Goal: Transaction & Acquisition: Purchase product/service

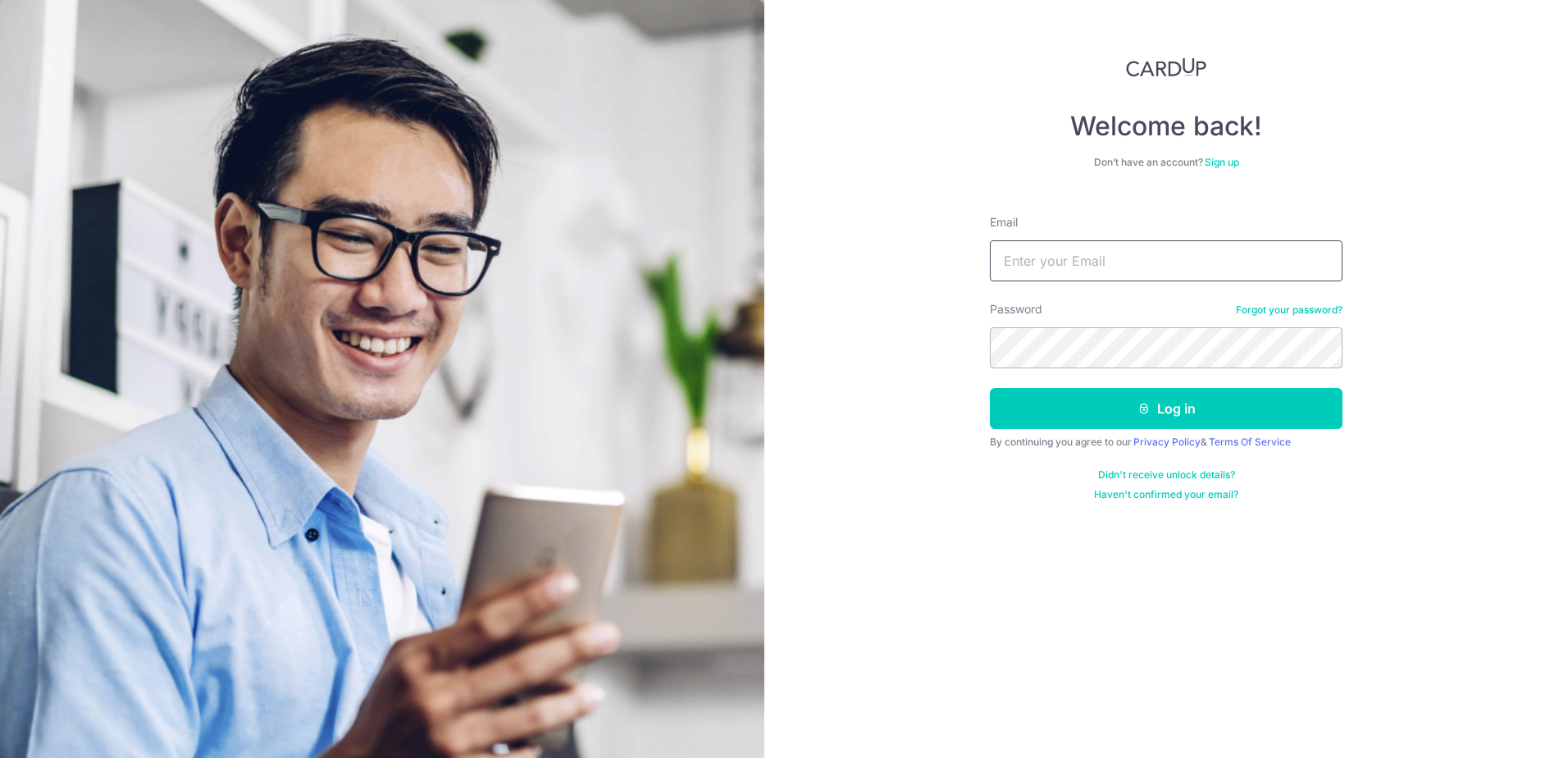
click at [1051, 248] on input "Email" at bounding box center [1166, 260] width 353 height 41
type input "pao_pao_cha@hotmail.com"
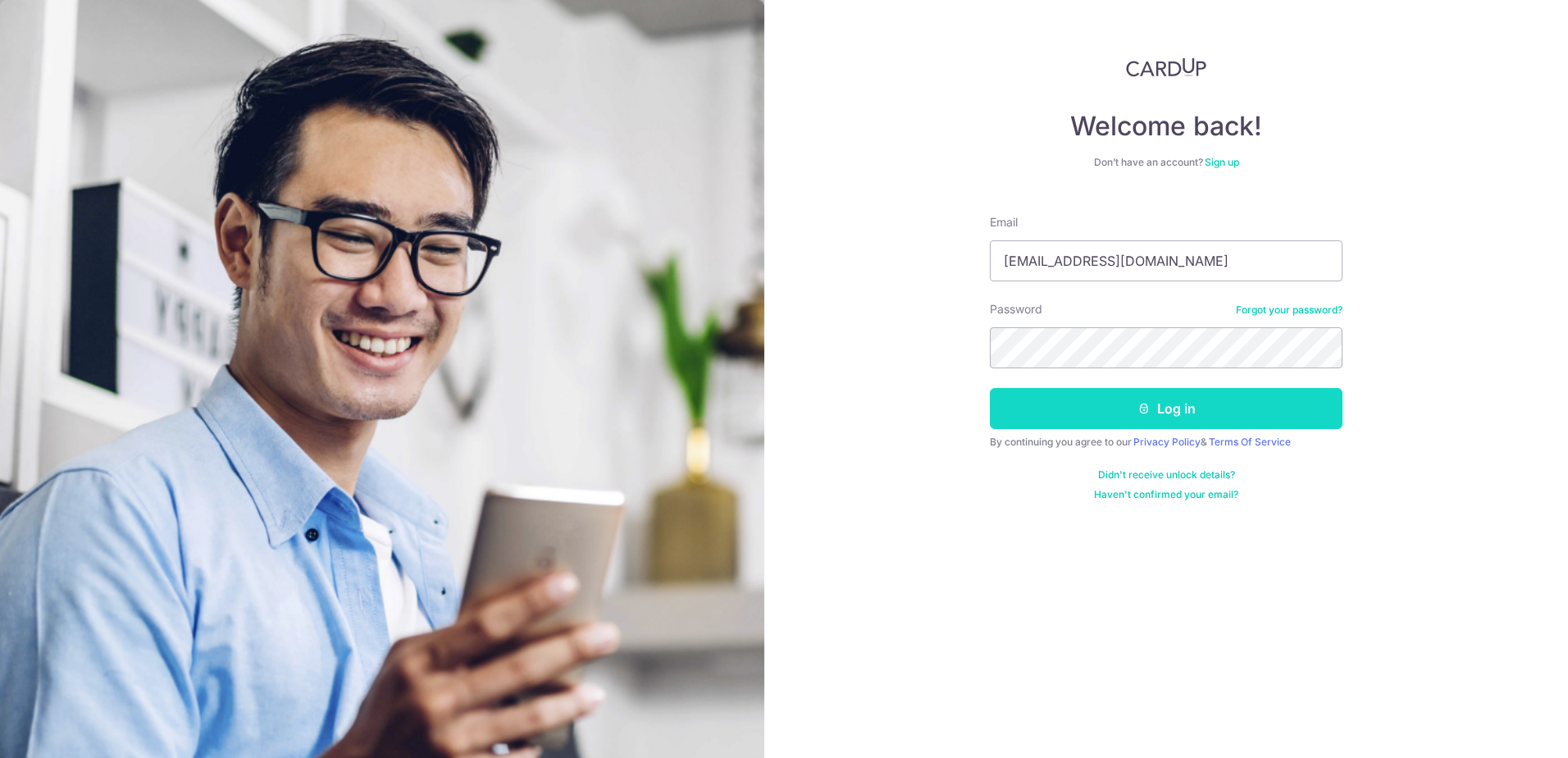
click at [1140, 408] on icon "submit" at bounding box center [1144, 409] width 13 height 13
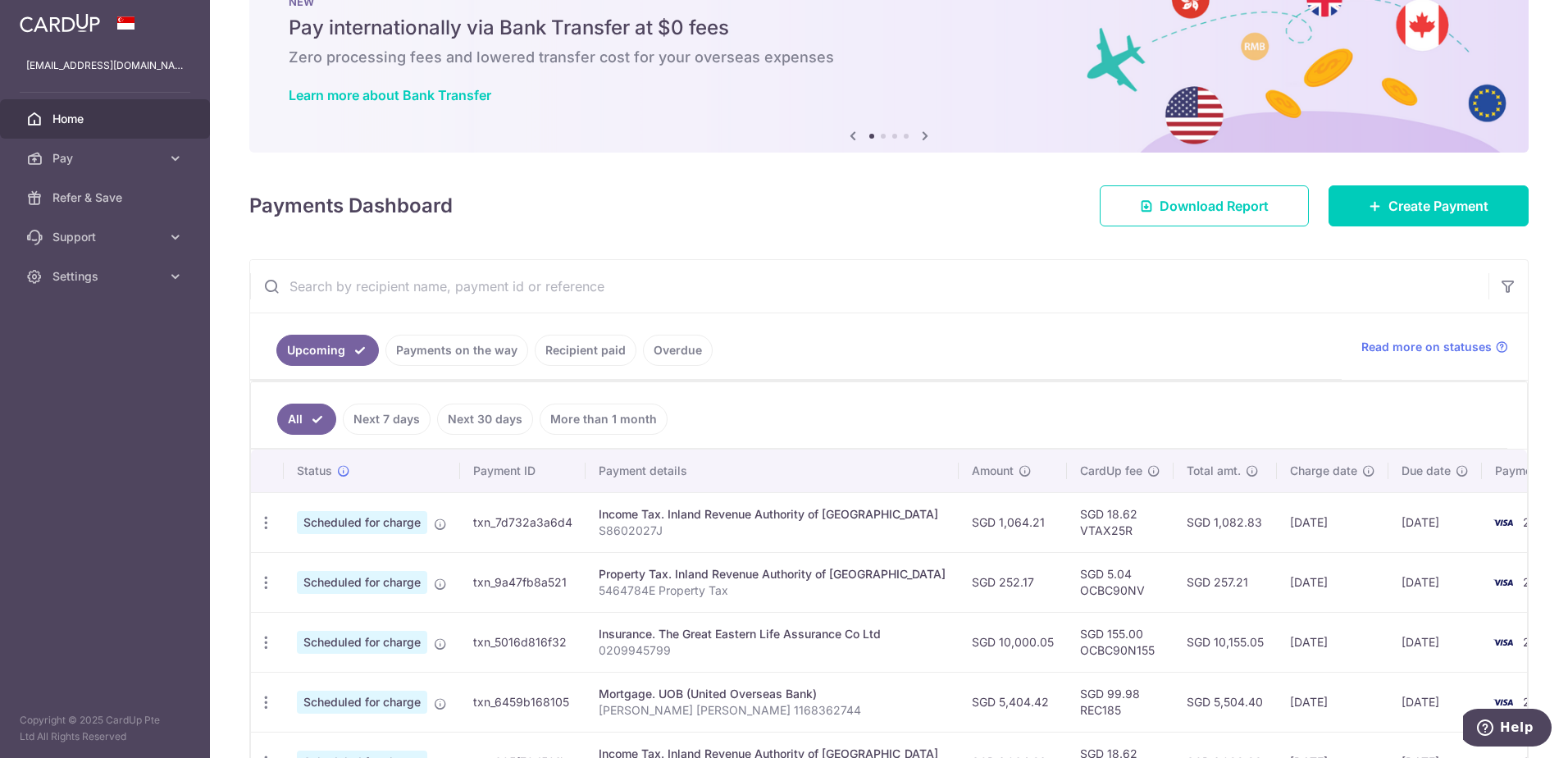
scroll to position [82, 0]
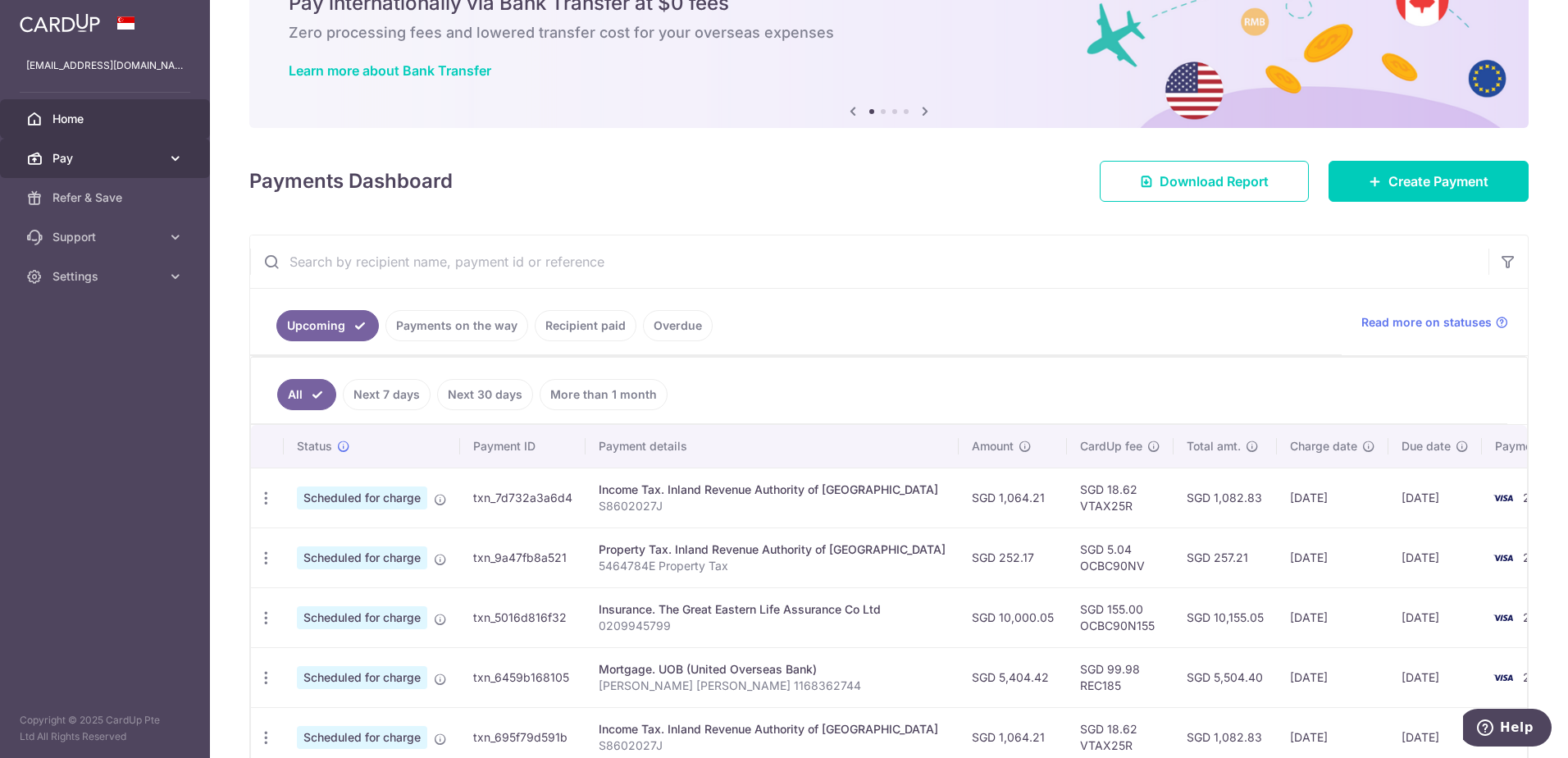
click at [156, 161] on span "Pay" at bounding box center [106, 158] width 108 height 17
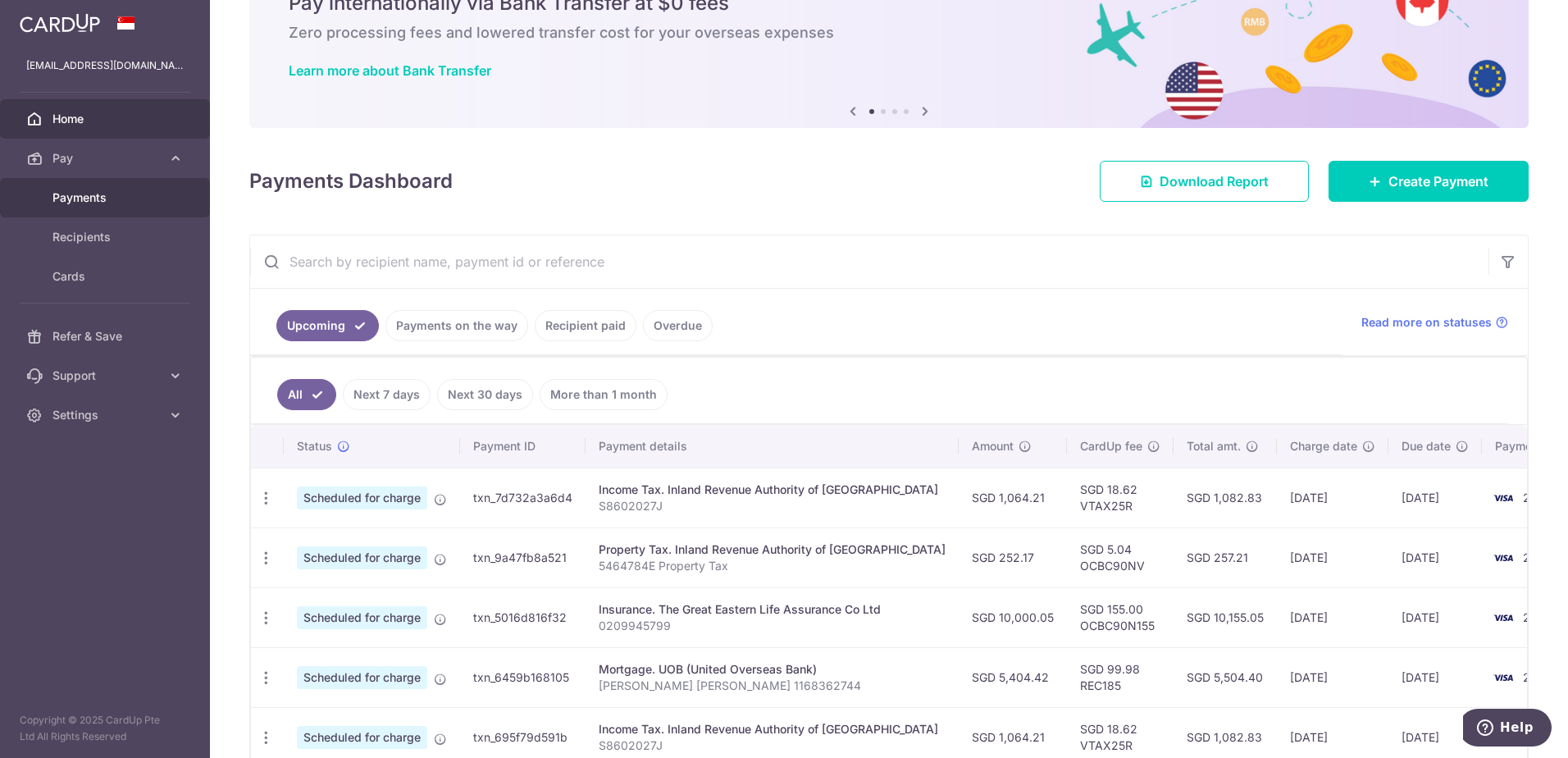
click at [92, 192] on span "Payments" at bounding box center [106, 198] width 108 height 17
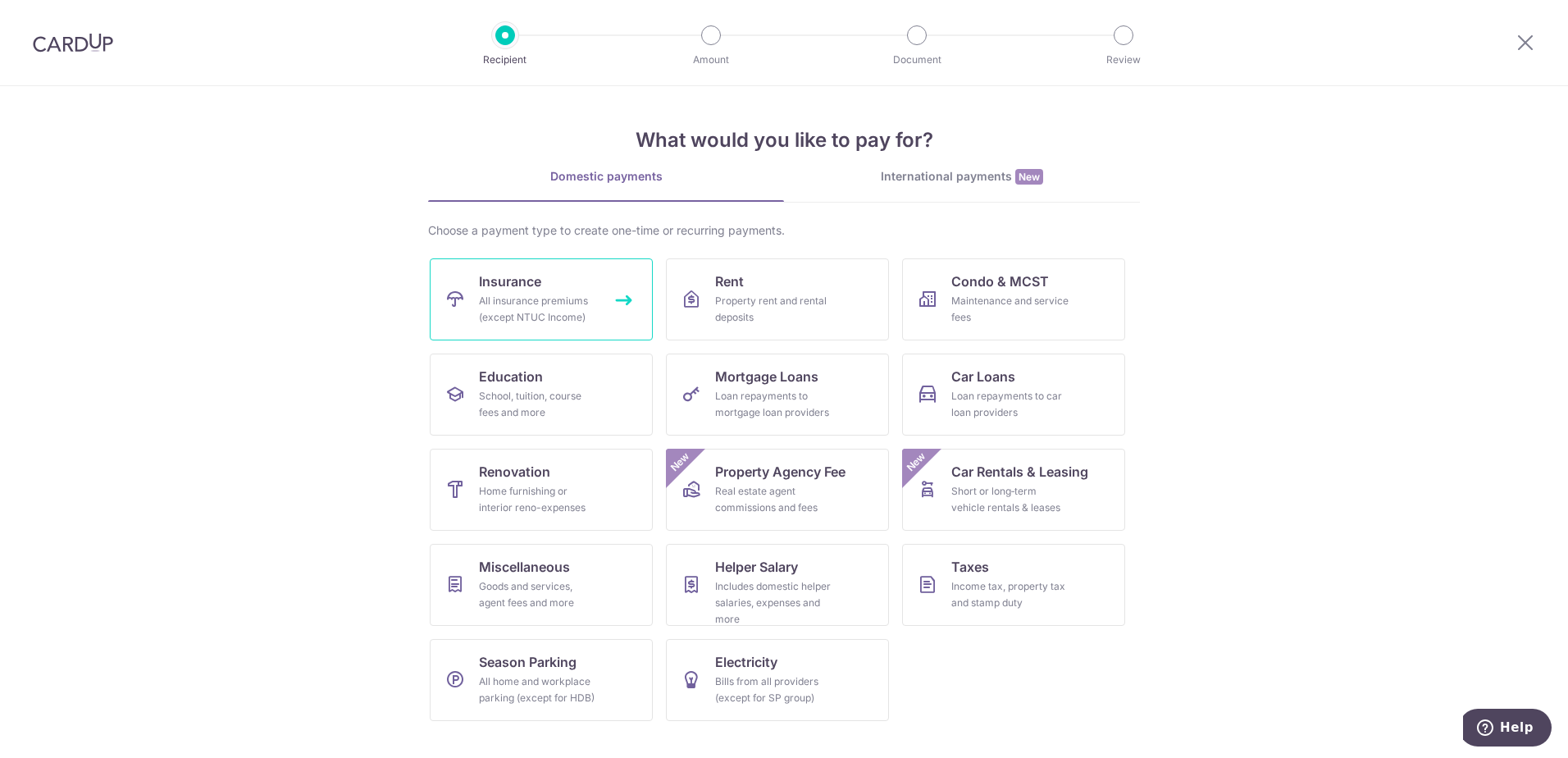
click at [592, 299] on div "All insurance premiums (except NTUC Income)" at bounding box center [538, 309] width 118 height 32
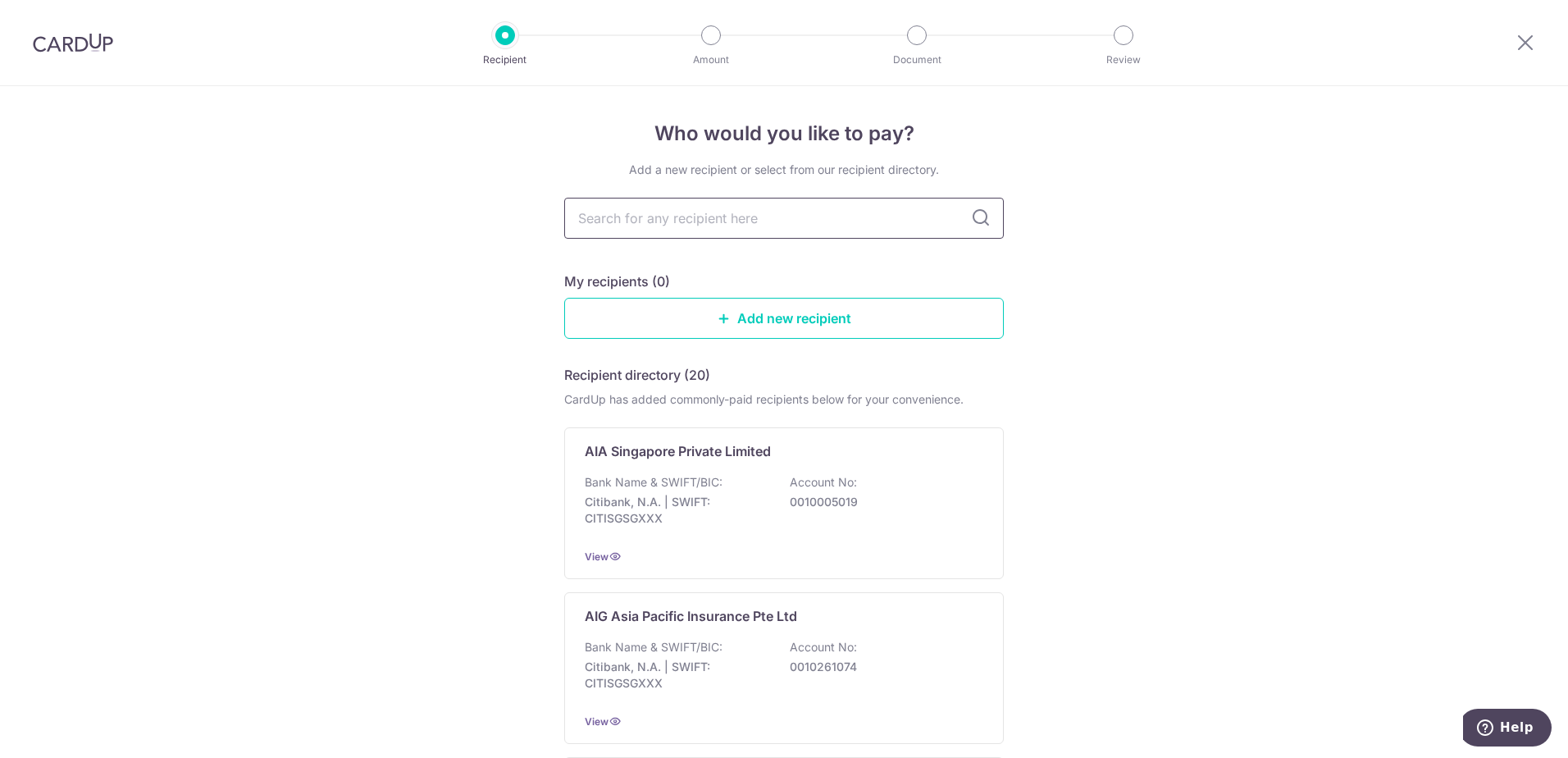
click at [643, 201] on input "text" at bounding box center [784, 218] width 439 height 41
click at [757, 493] on div "Bank Name & SWIFT/BIC: Citibank, N.A. | SWIFT: CITISGSGXXX Account No: 00100050…" at bounding box center [784, 504] width 398 height 61
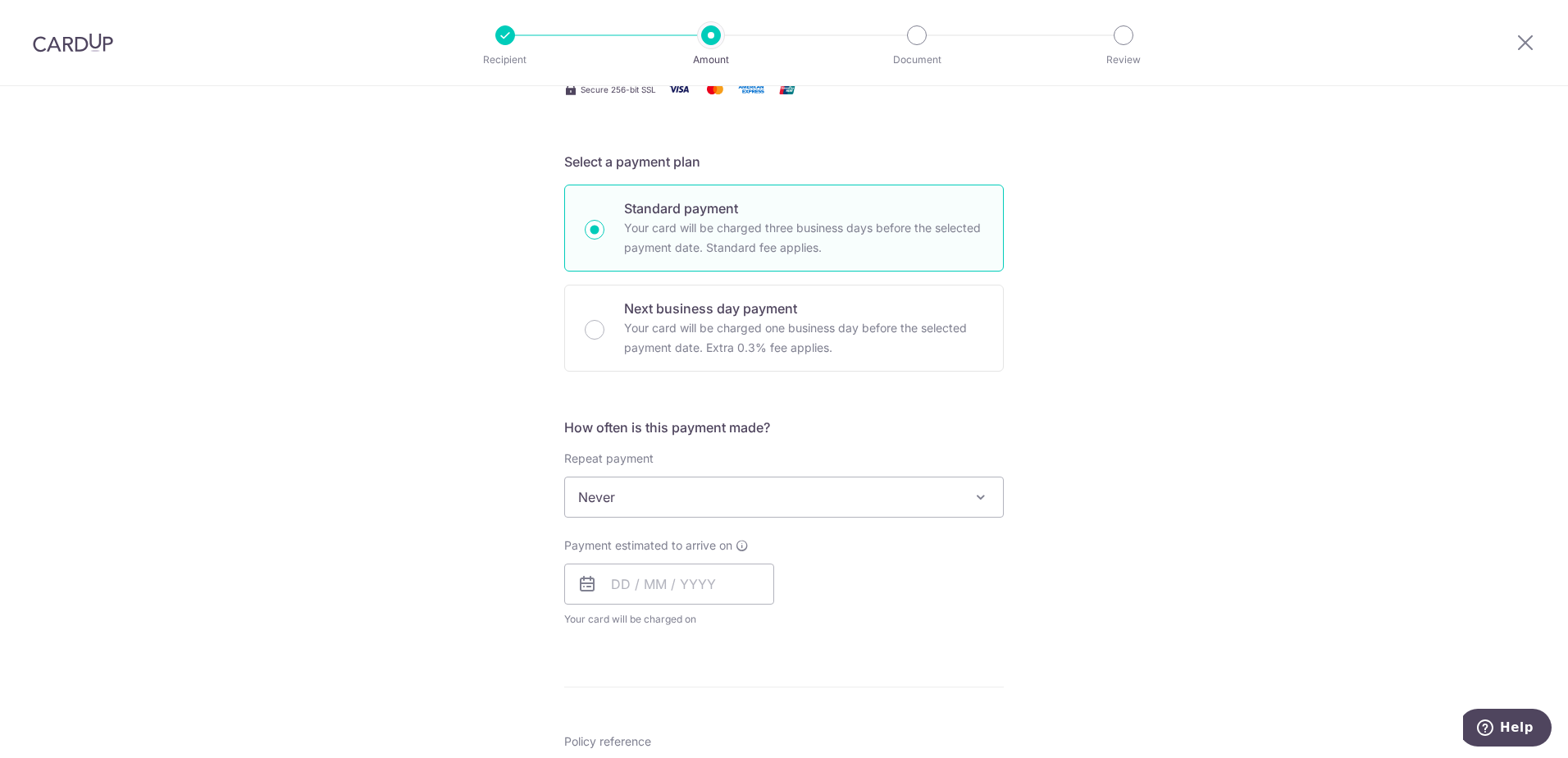
scroll to position [328, 0]
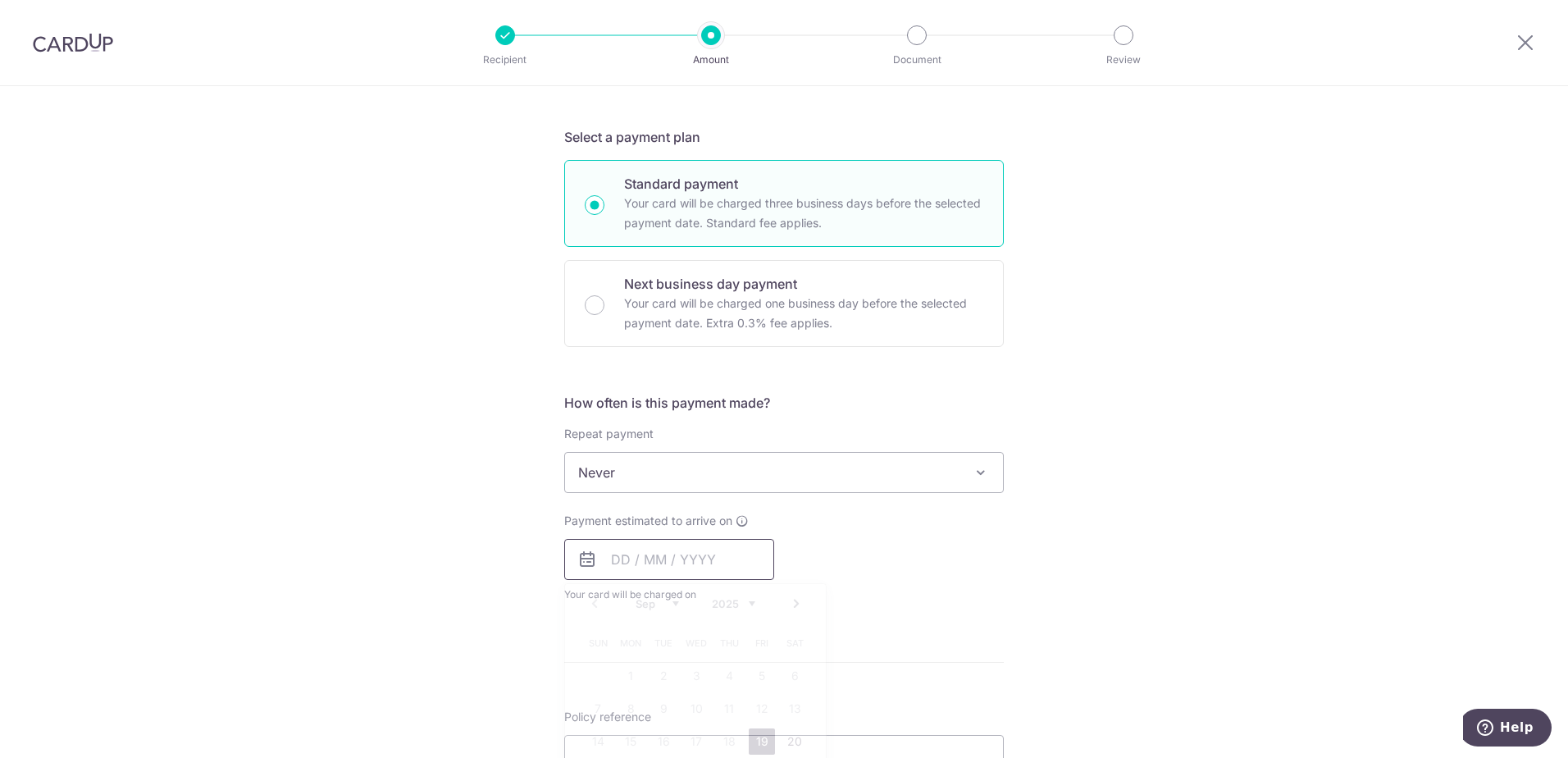
click at [619, 567] on input "text" at bounding box center [669, 559] width 210 height 41
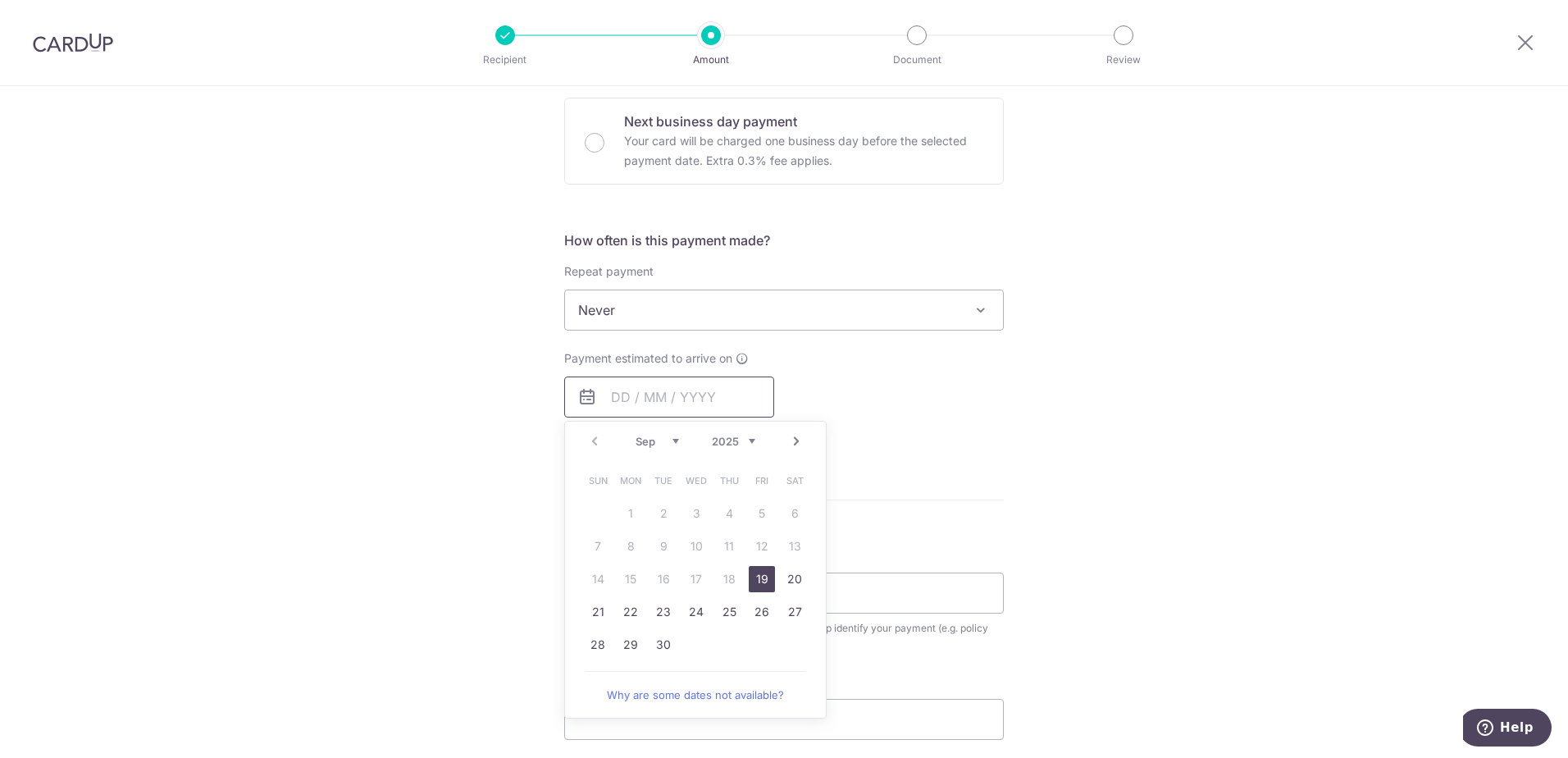
scroll to position [493, 0]
click at [752, 579] on link "19" at bounding box center [762, 577] width 27 height 27
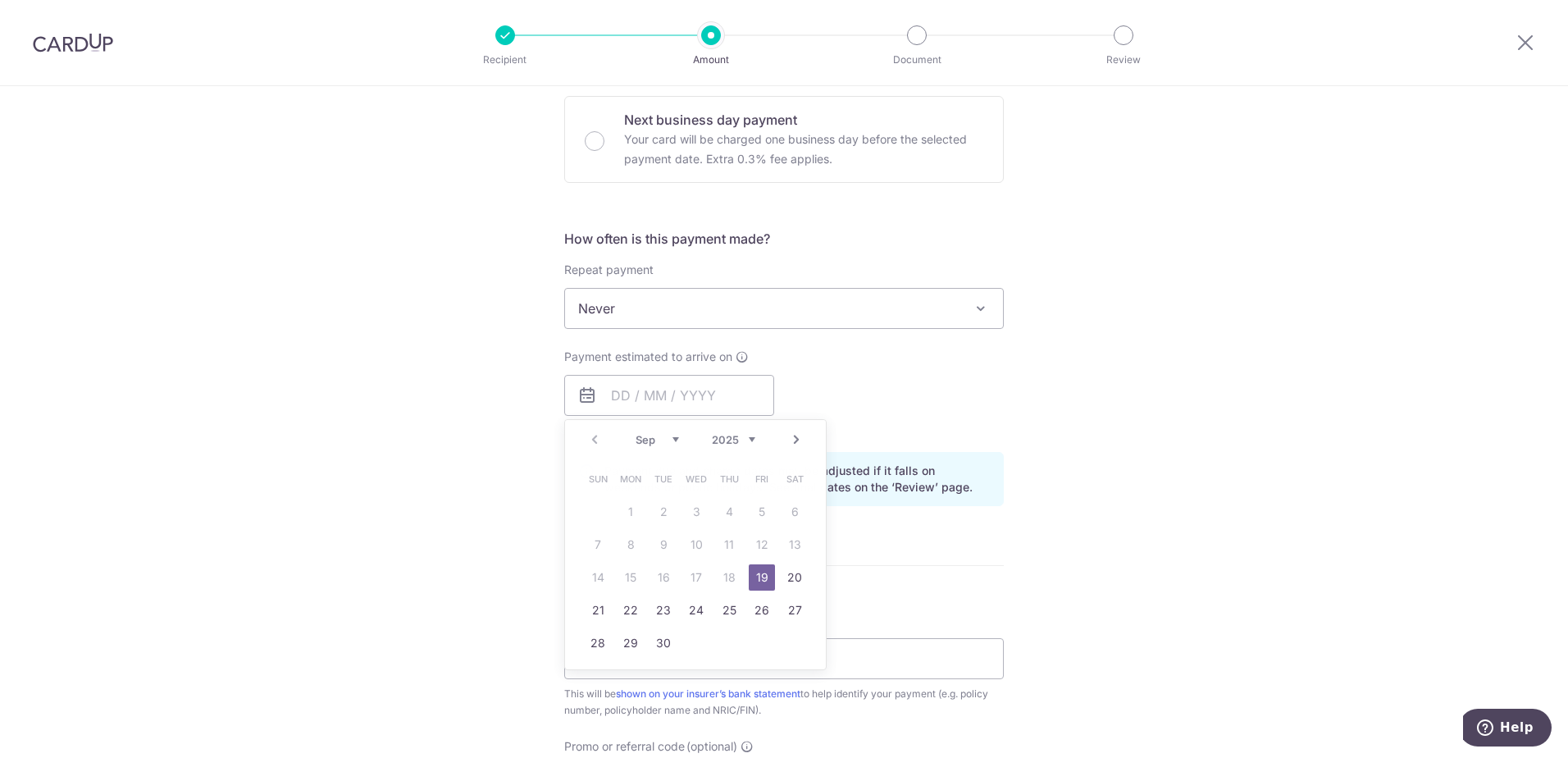
type input "19/09/2025"
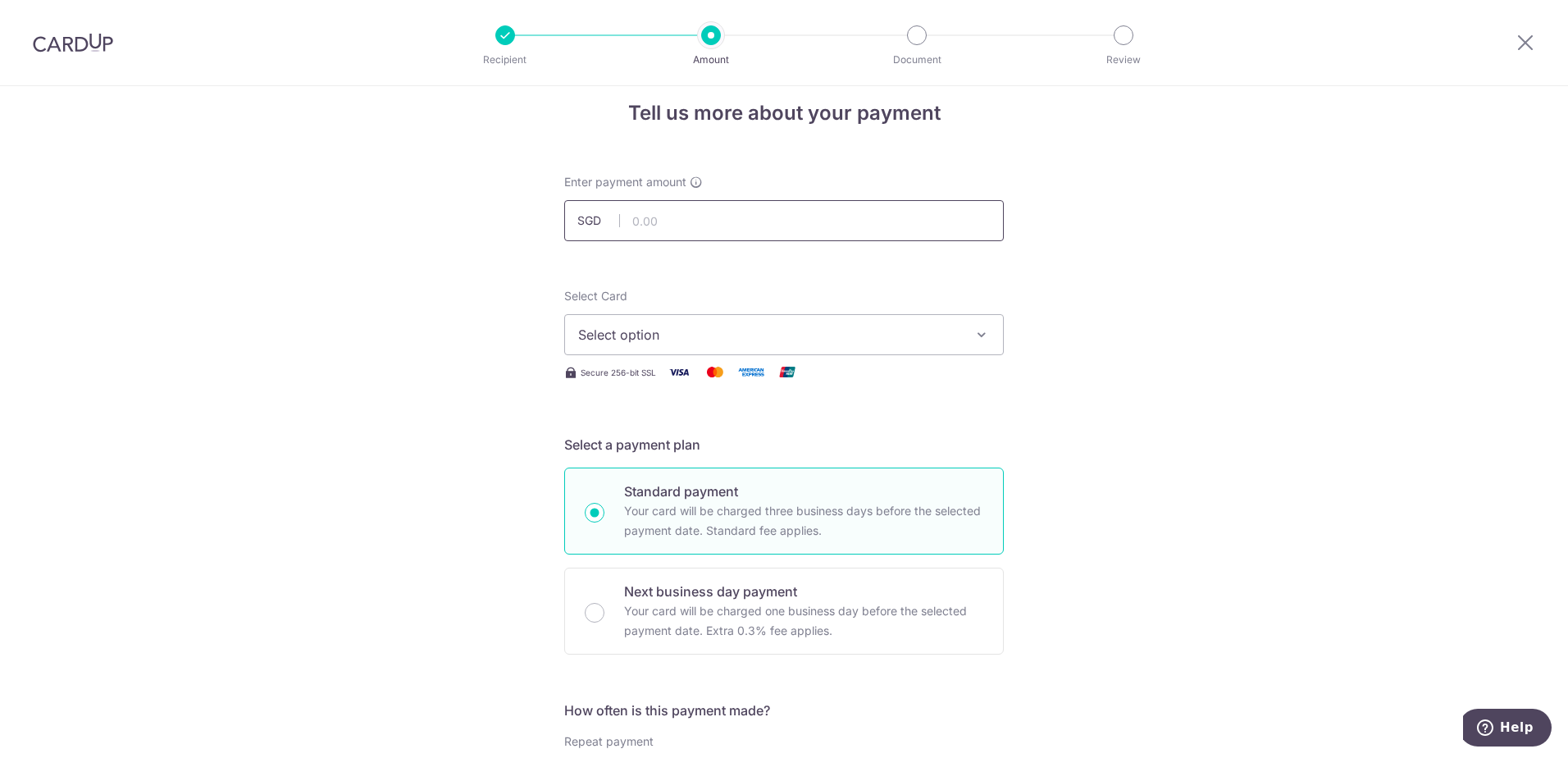
scroll to position [0, 0]
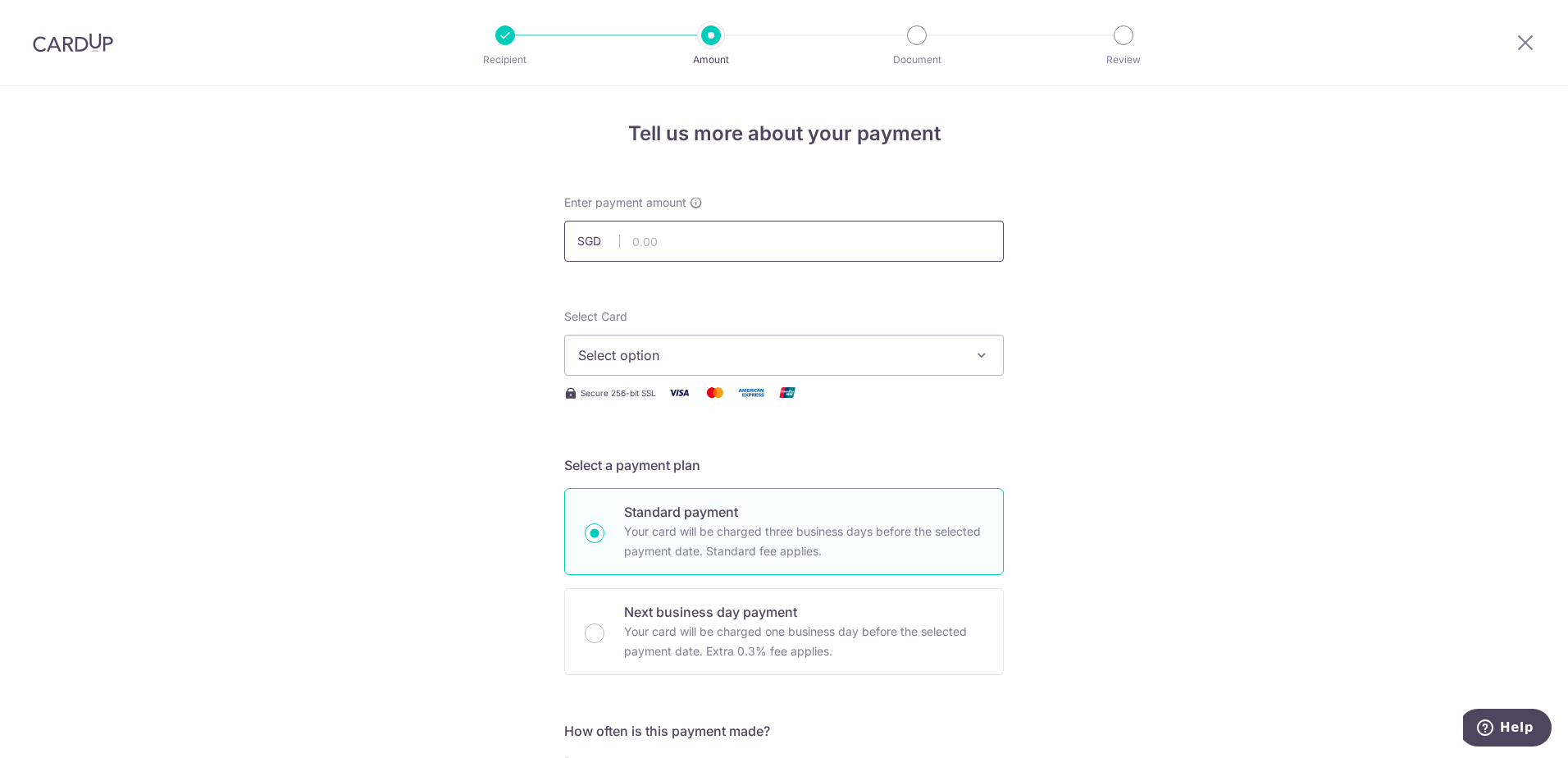
click at [644, 232] on input "text" at bounding box center [784, 240] width 439 height 41
type input "197.62"
click at [639, 349] on span "Select option" at bounding box center [769, 355] width 382 height 20
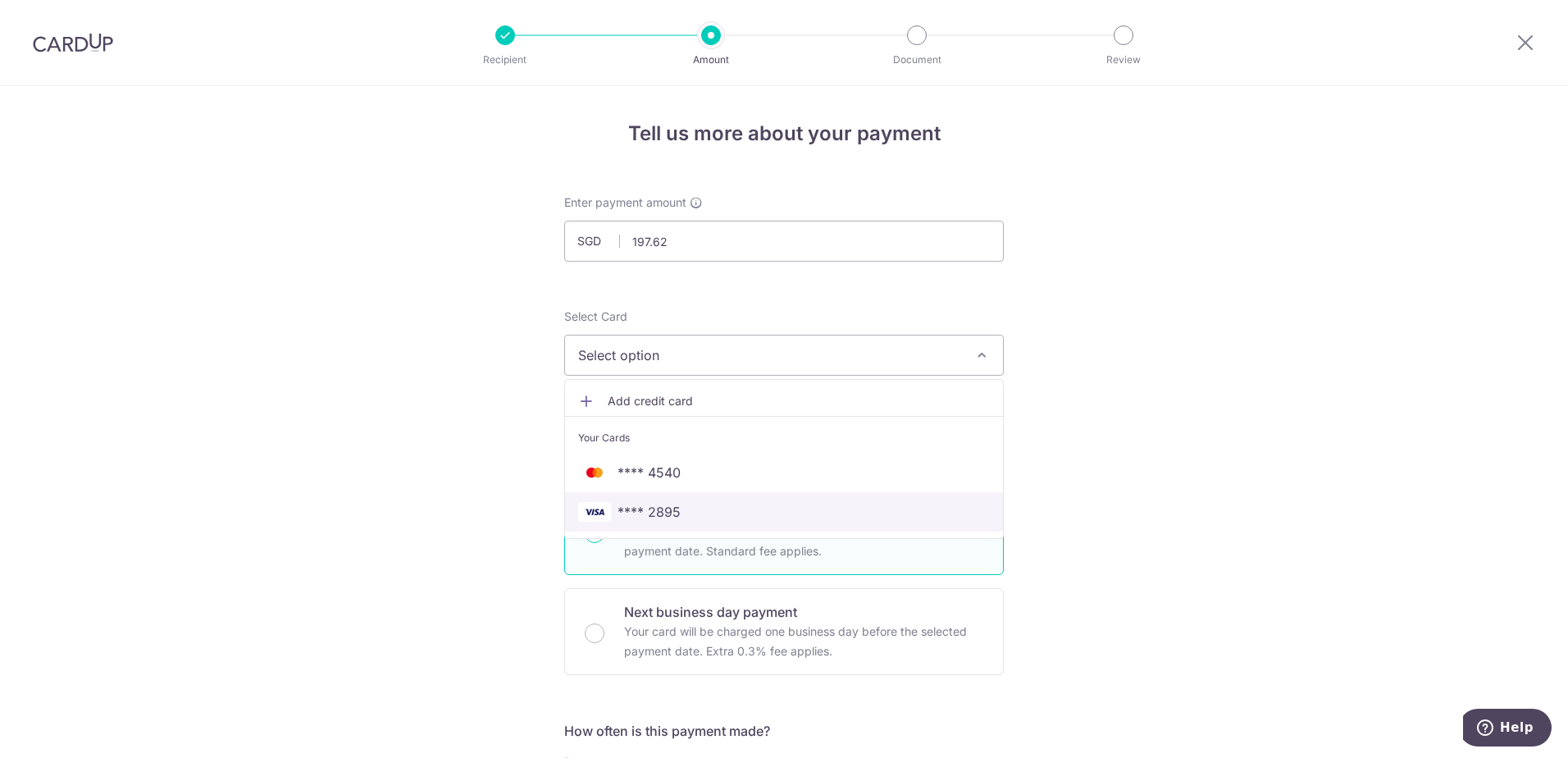
click at [665, 526] on link "**** 2895" at bounding box center [784, 512] width 438 height 39
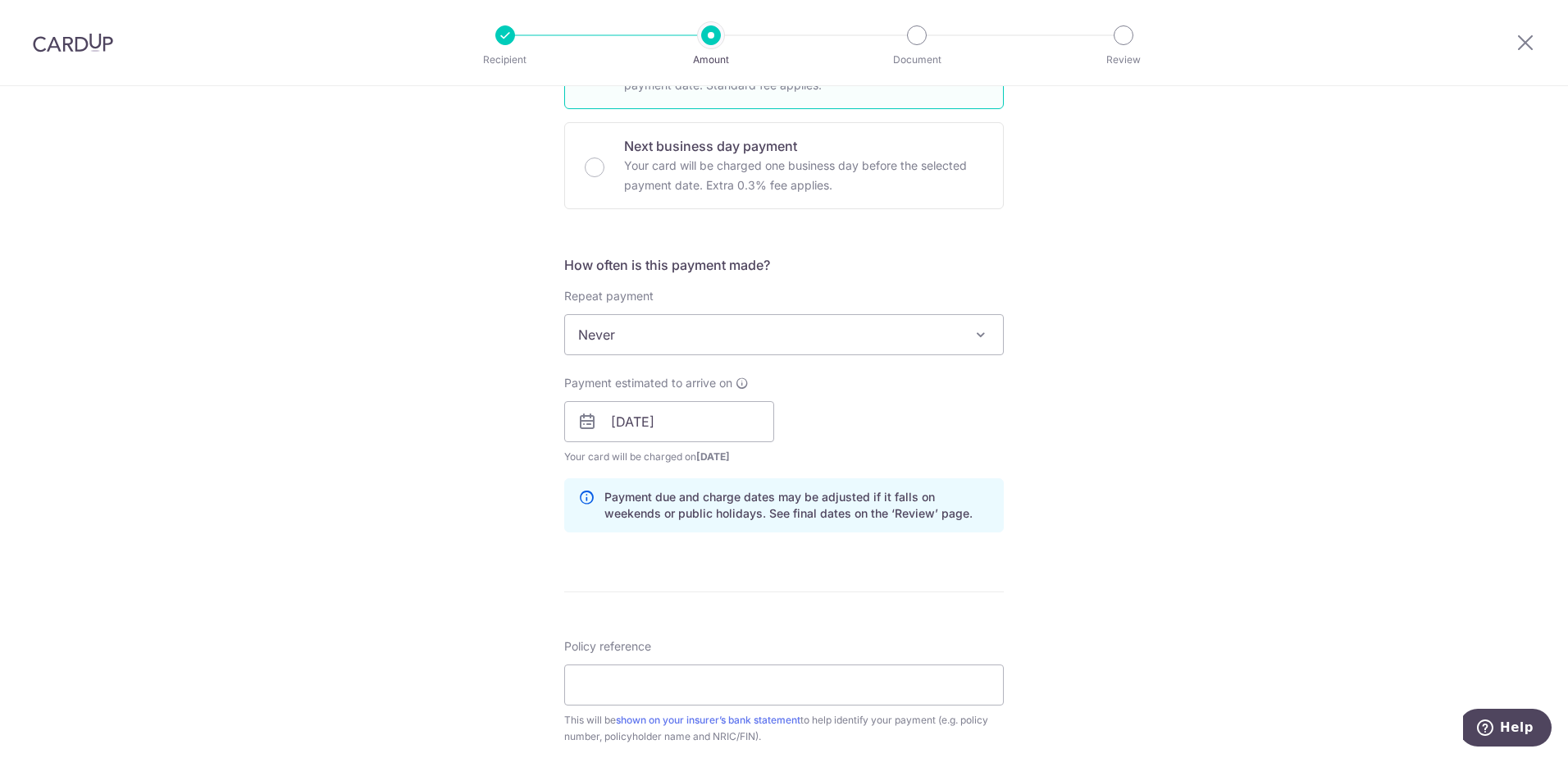
scroll to position [656, 0]
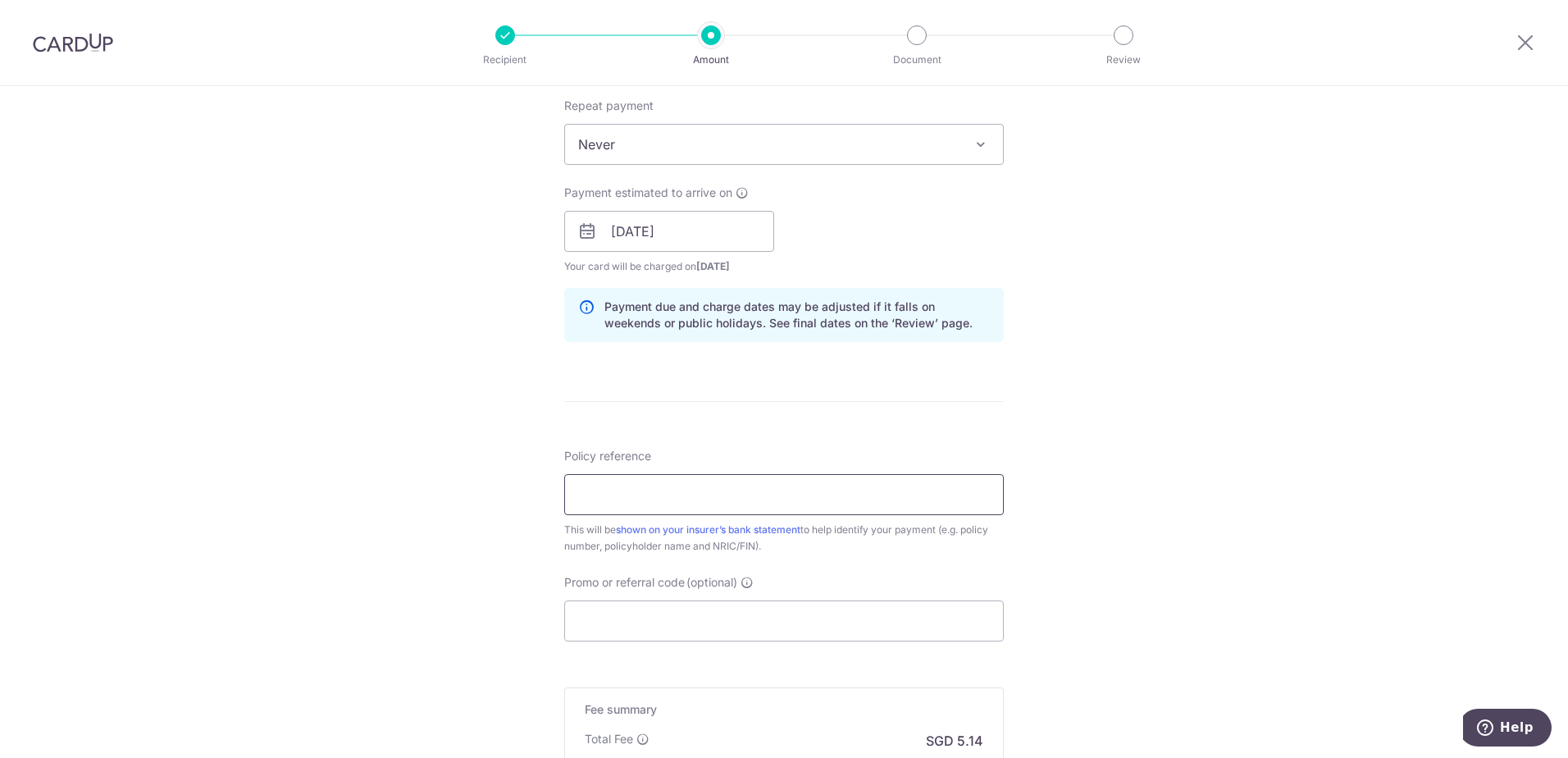
click at [652, 490] on input "Policy reference" at bounding box center [784, 494] width 439 height 41
type input "H241632703"
click at [645, 618] on input "Promo or referral code (optional)" at bounding box center [784, 621] width 439 height 41
click at [684, 618] on input "Promo or referral code (optional)" at bounding box center [784, 621] width 439 height 41
paste input "OCBC90NV"
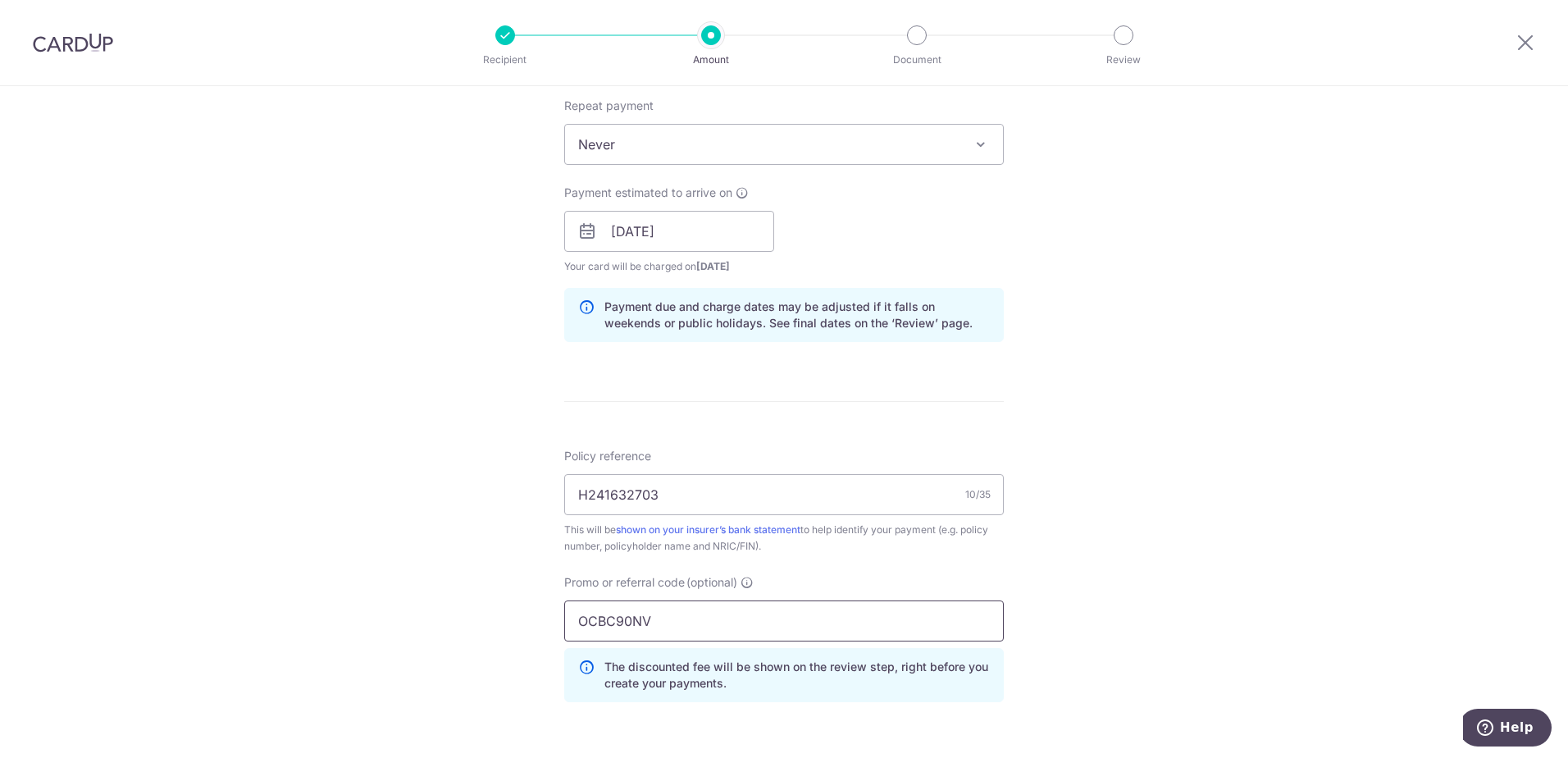
scroll to position [954, 0]
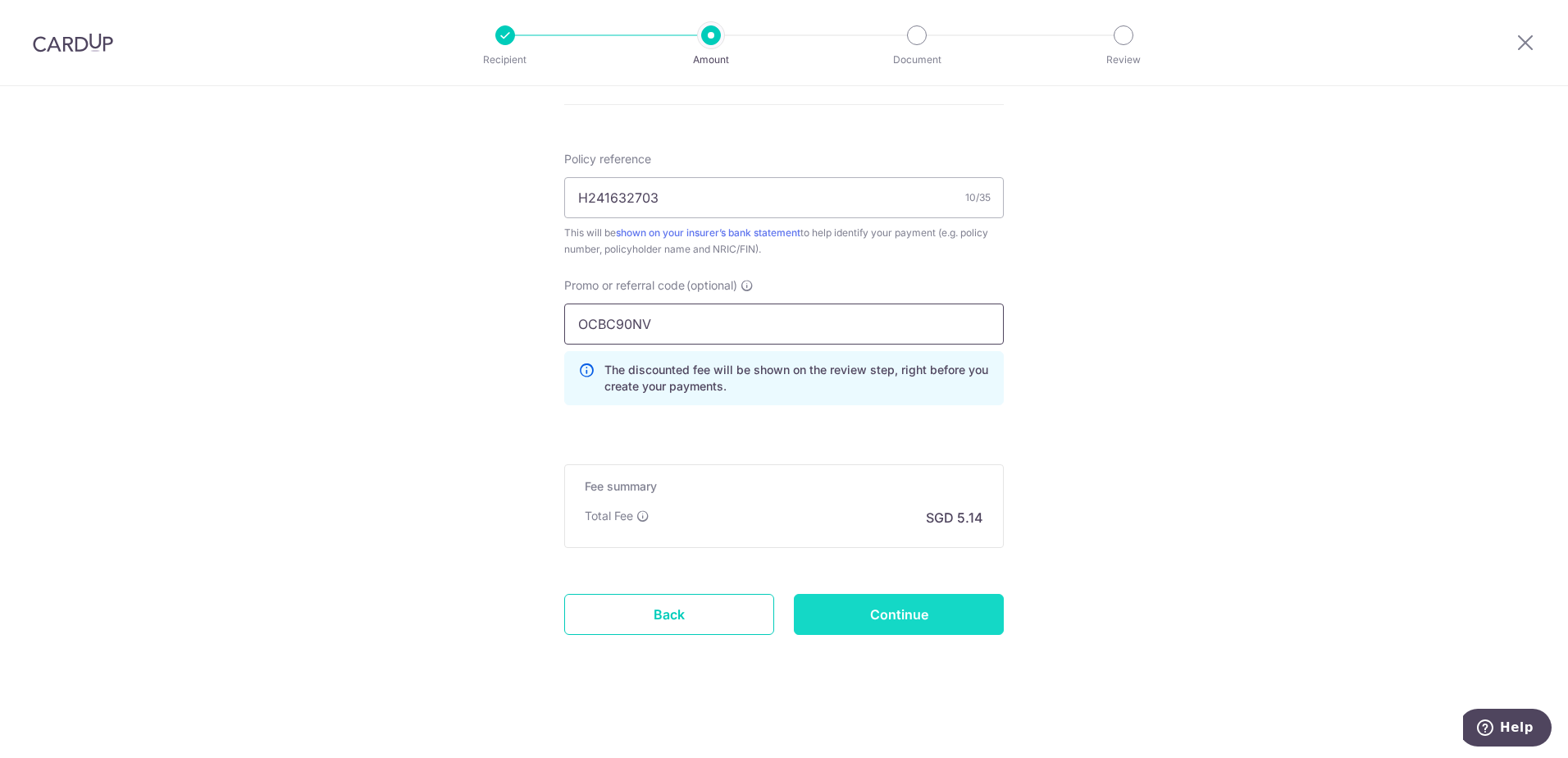
type input "OCBC90NV"
click at [908, 598] on input "Continue" at bounding box center [898, 614] width 210 height 41
type input "Create Schedule"
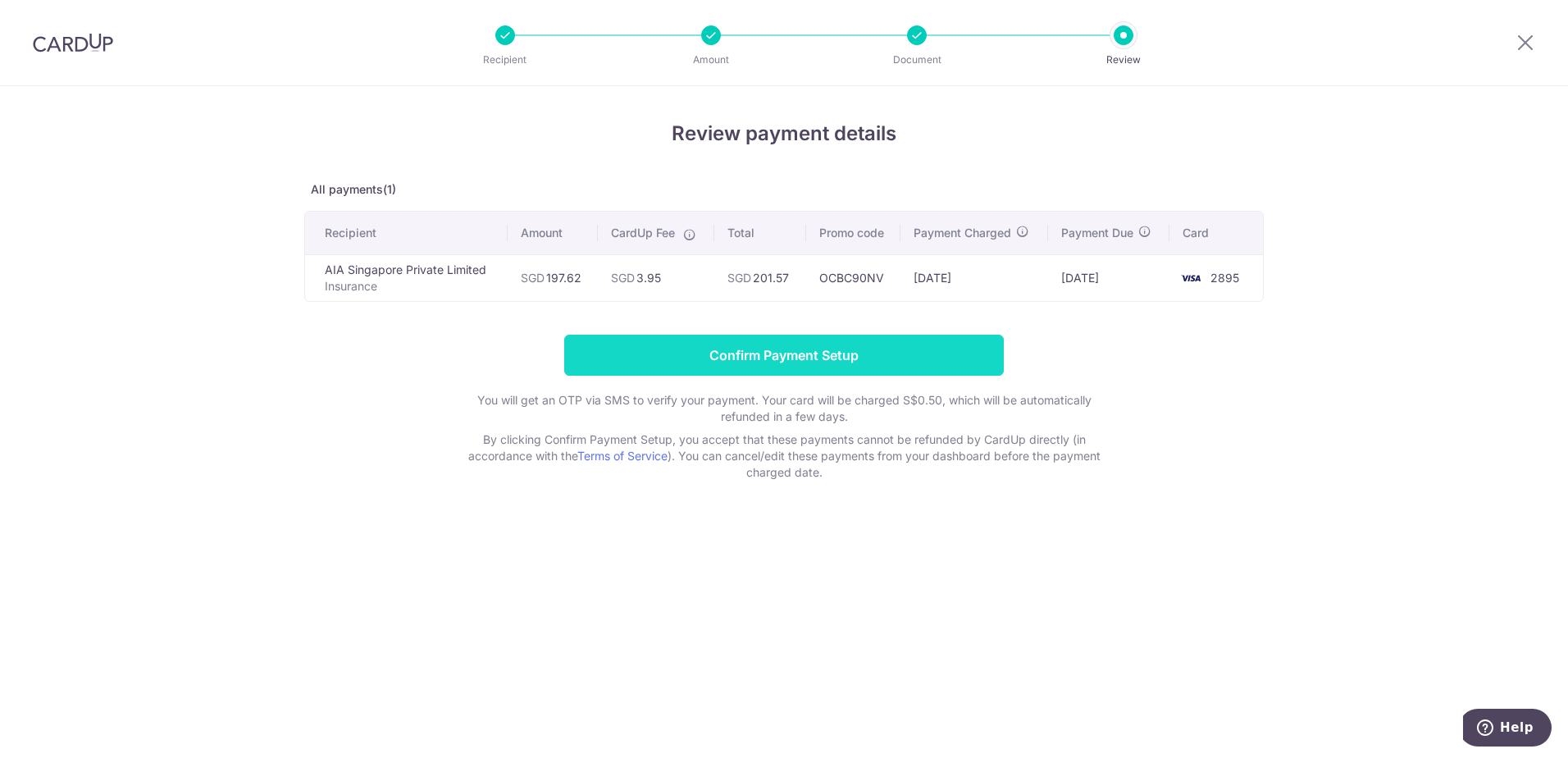
click at [688, 350] on input "Confirm Payment Setup" at bounding box center [784, 354] width 439 height 41
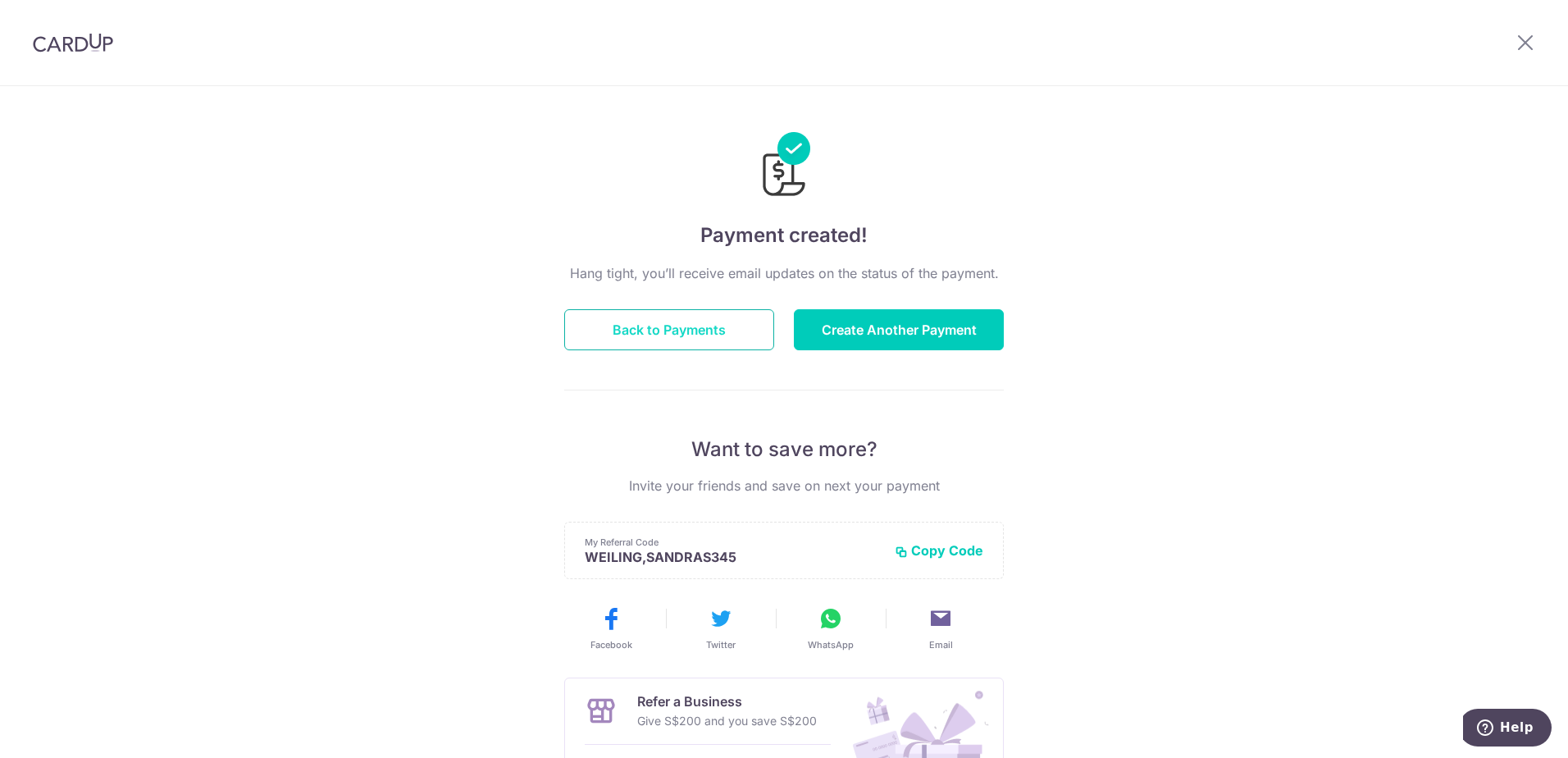
click at [653, 337] on button "Back to Payments" at bounding box center [669, 329] width 210 height 41
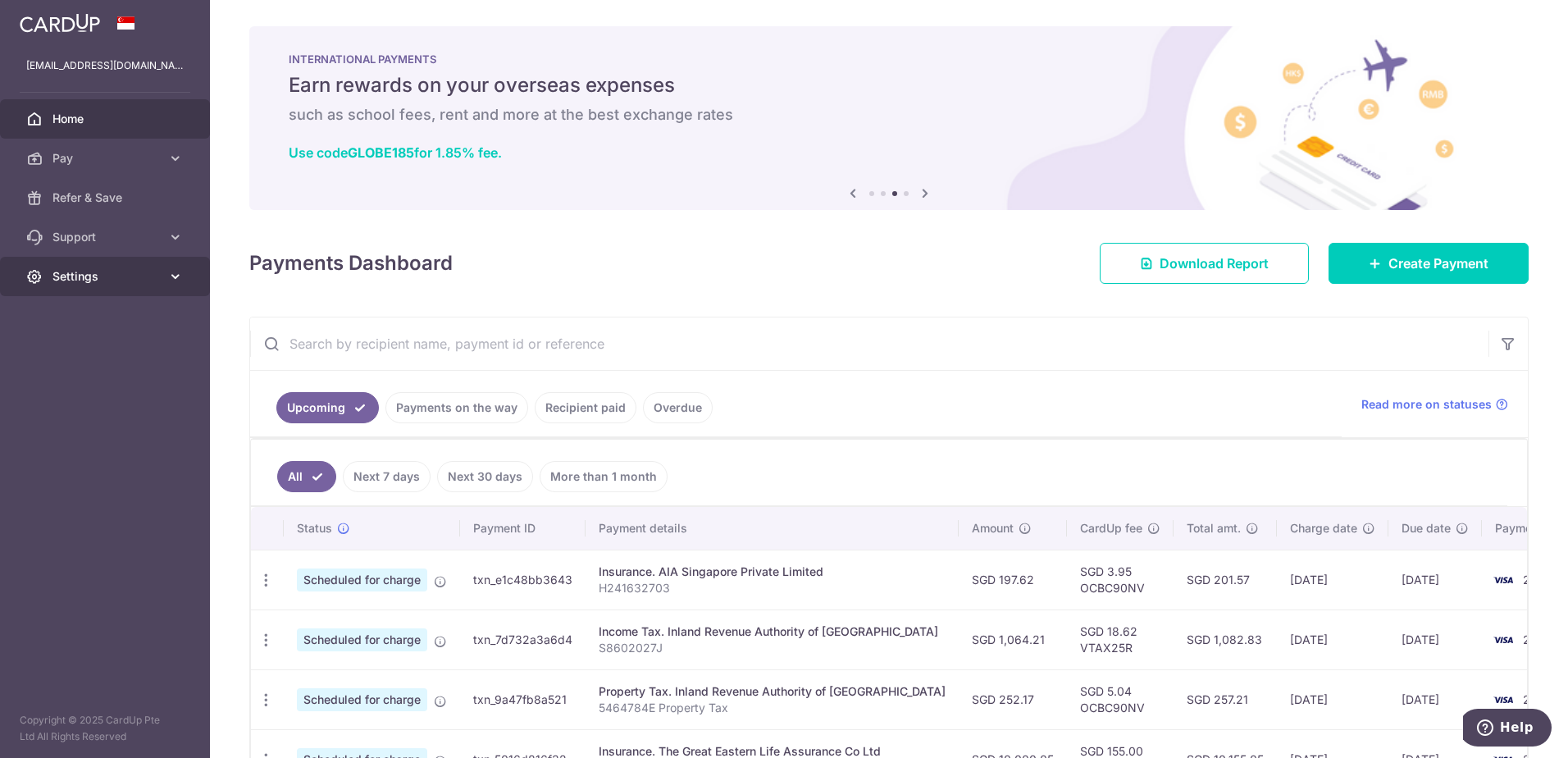
click at [174, 278] on icon at bounding box center [176, 276] width 17 height 17
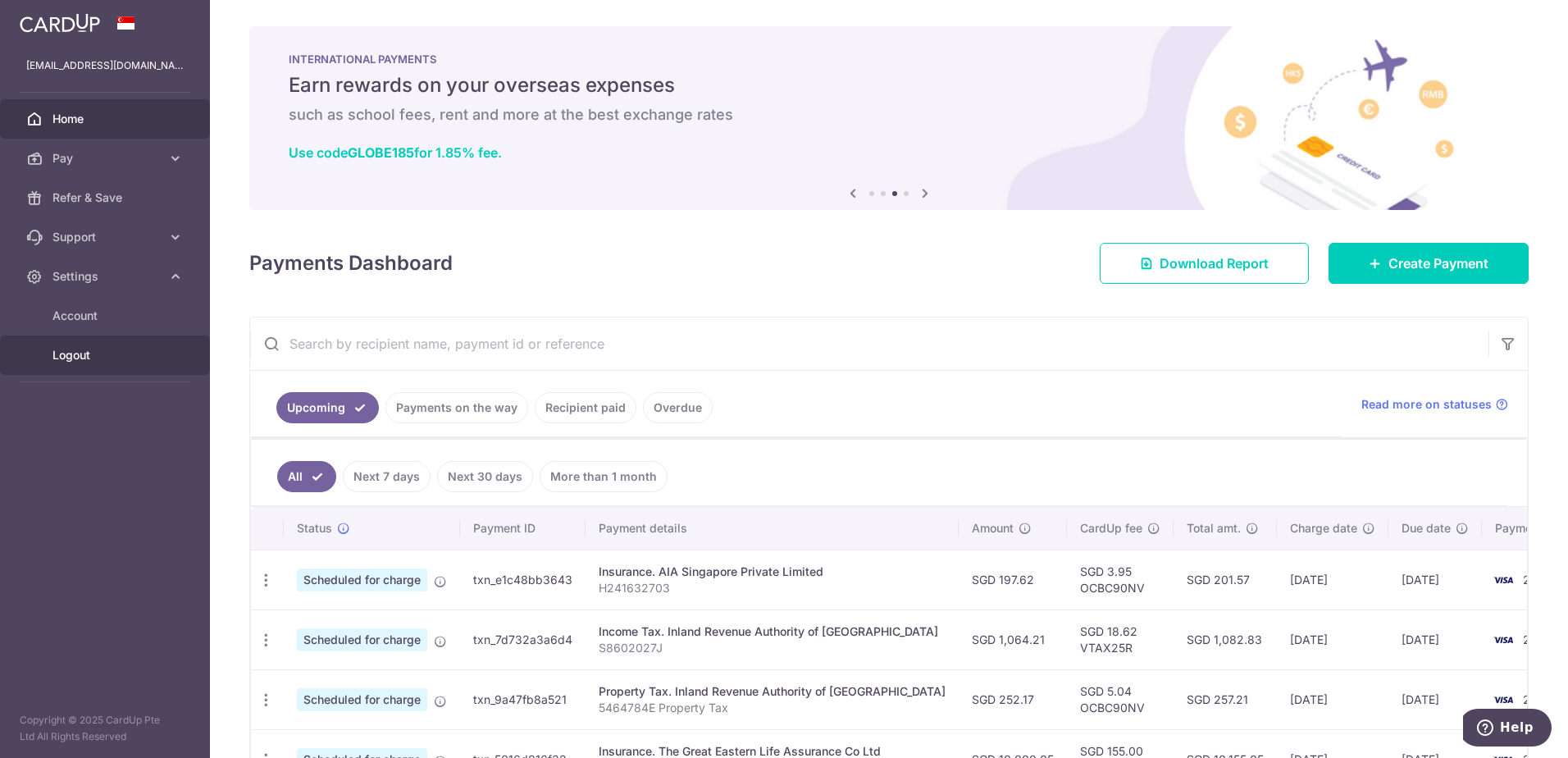
click at [97, 352] on span "Logout" at bounding box center [106, 355] width 108 height 17
